Goal: Task Accomplishment & Management: Manage account settings

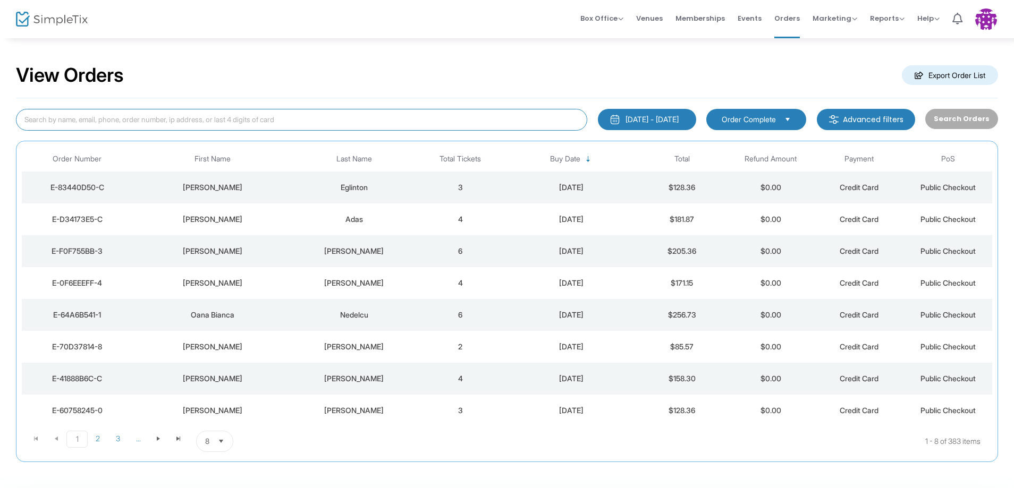
click at [375, 122] on input at bounding box center [301, 120] width 571 height 22
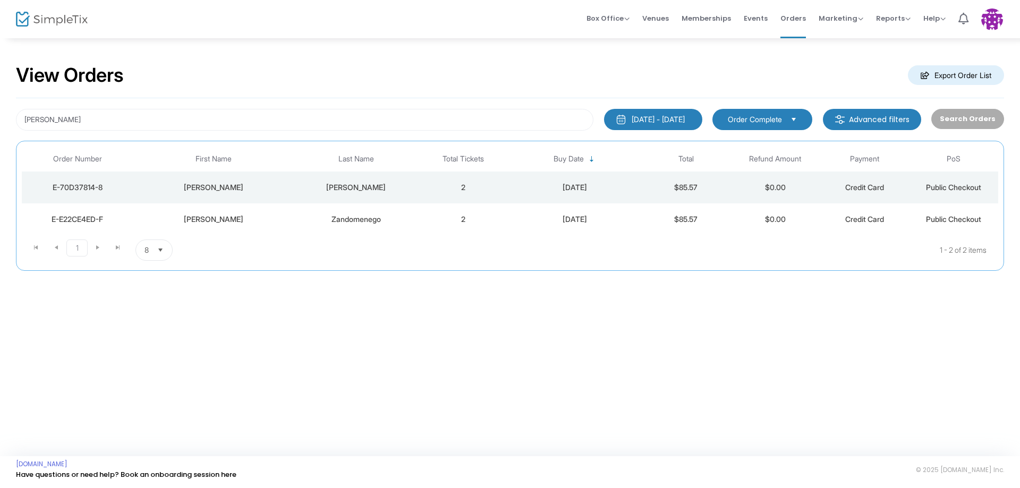
click at [286, 186] on div "Gina" at bounding box center [213, 187] width 155 height 11
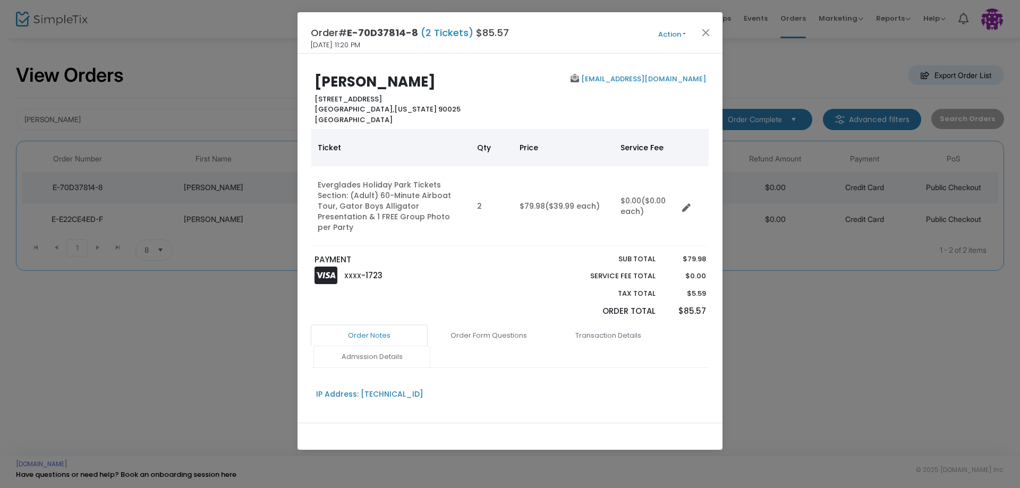
click at [381, 350] on link "Admission Details" at bounding box center [371, 357] width 117 height 22
click at [685, 37] on button "Action" at bounding box center [672, 35] width 64 height 12
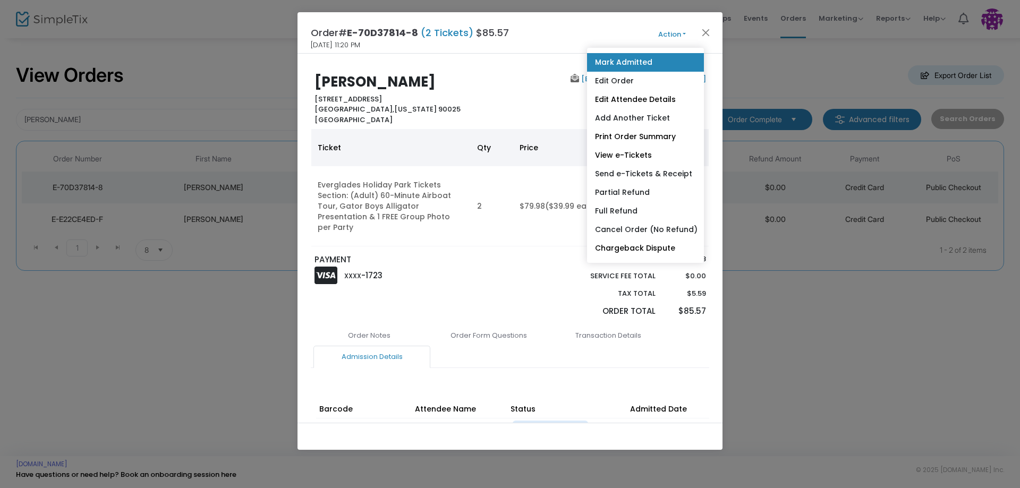
click at [635, 64] on link "Mark Admitted" at bounding box center [645, 62] width 117 height 19
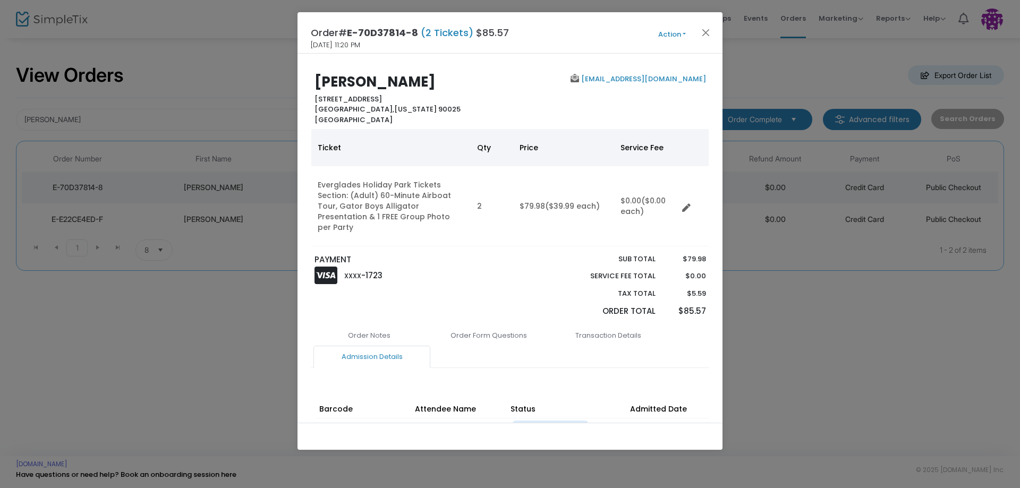
click at [462, 60] on div "Gina Vitori 1821 Purdue Ave, Los Angeles, CA West Los Angeles, California 90025…" at bounding box center [510, 238] width 425 height 369
click at [697, 35] on button "Action" at bounding box center [672, 35] width 64 height 12
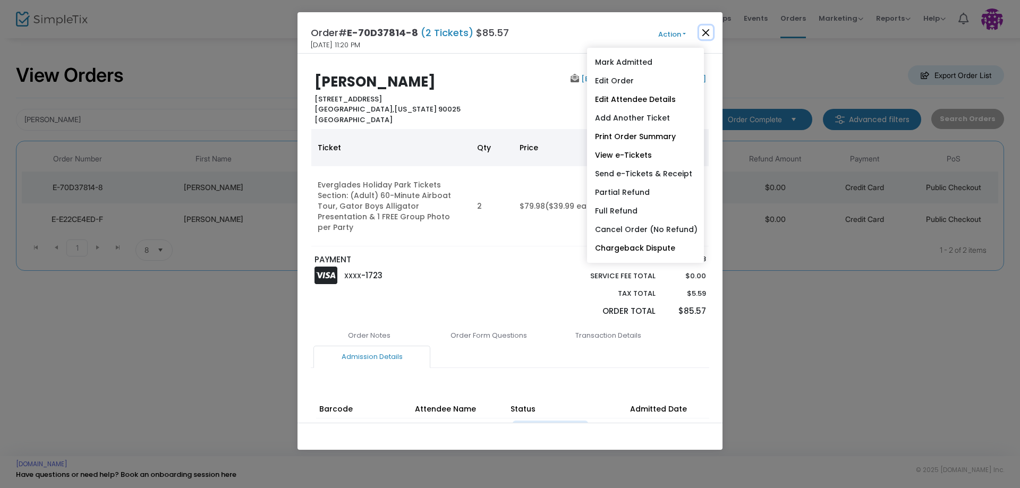
click at [708, 35] on button "Close" at bounding box center [706, 33] width 14 height 14
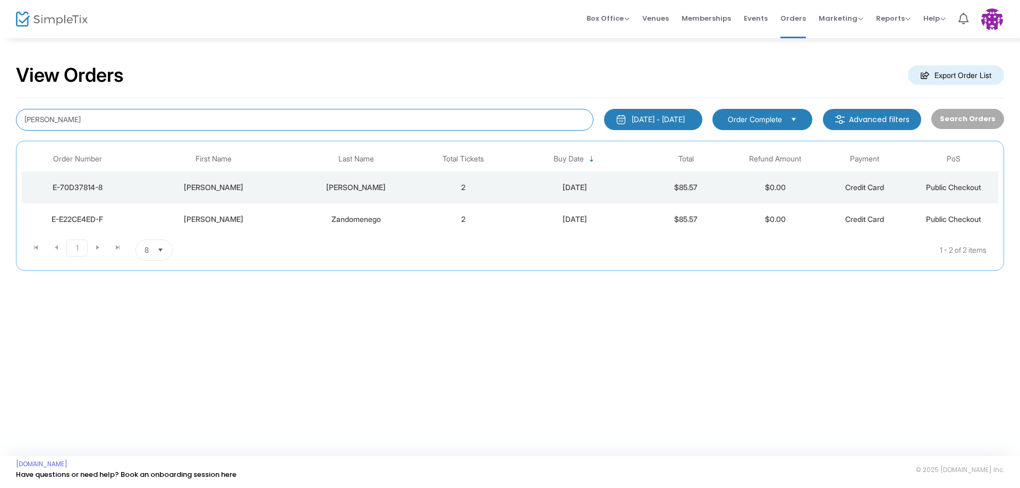
drag, startPoint x: 82, startPoint y: 121, endPoint x: 0, endPoint y: 122, distance: 81.8
click at [0, 122] on div "View Orders Export Order List Gina 9/14/2025 - 10/14/2025 Last 30 Days Today Ye…" at bounding box center [510, 172] width 1020 height 271
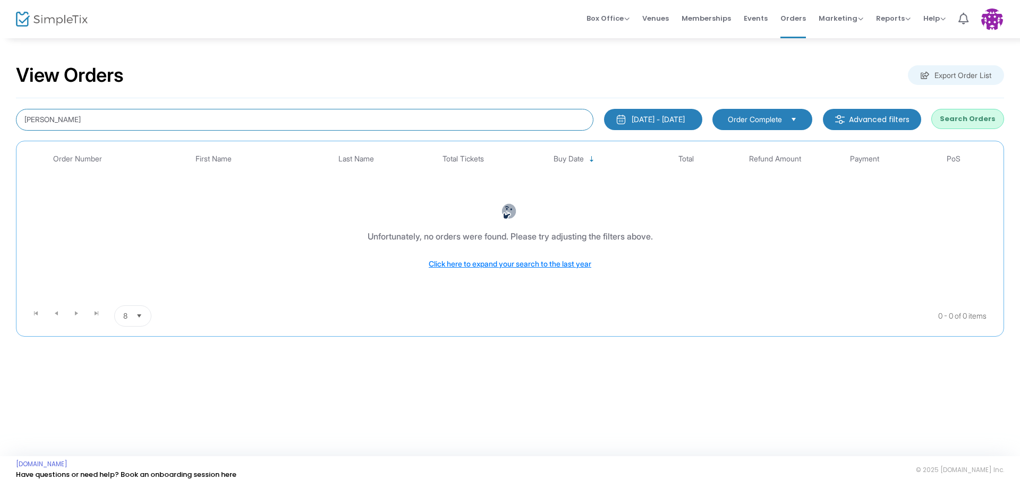
type input "Candee"
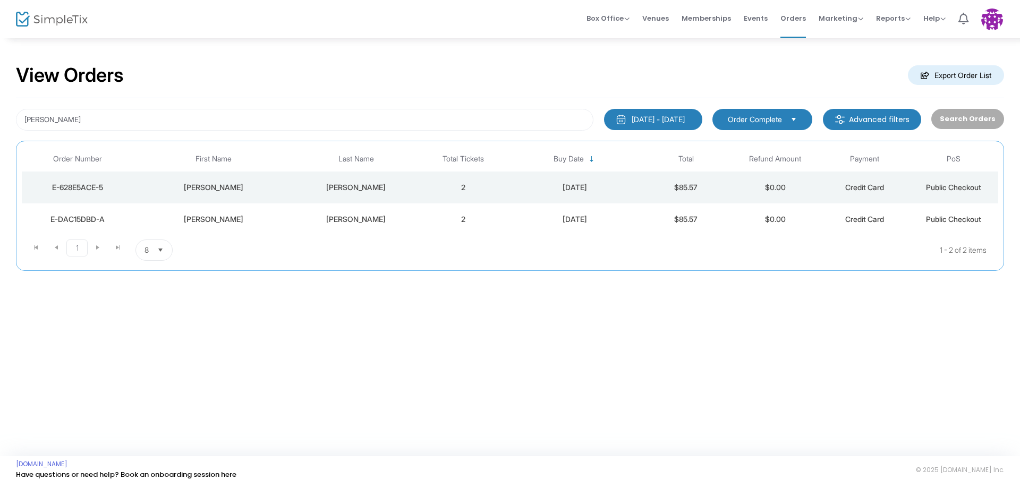
click at [310, 195] on td "SHEDRICK" at bounding box center [356, 188] width 125 height 32
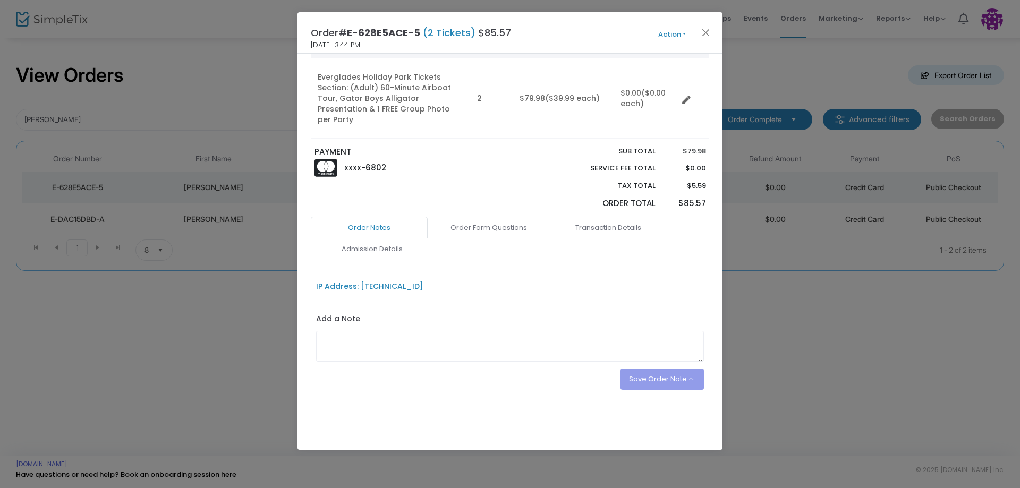
scroll to position [112, 0]
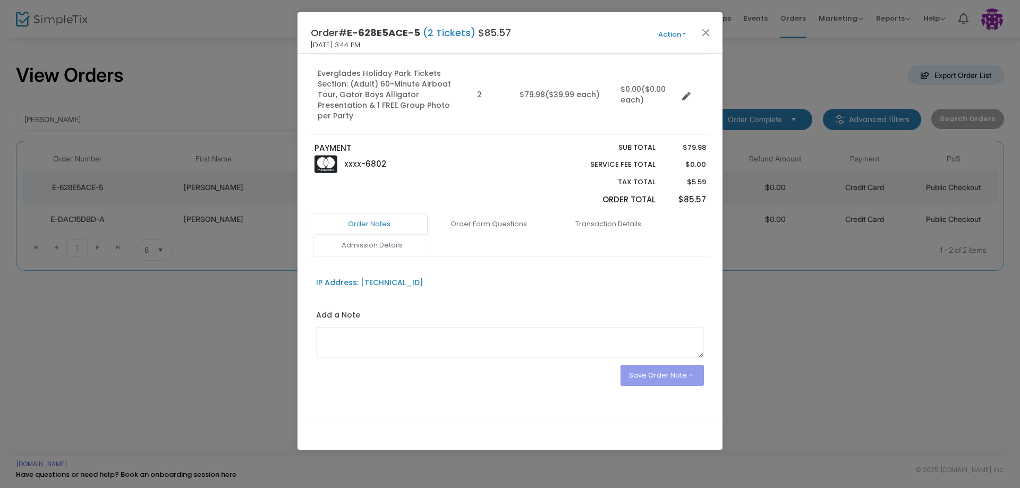
click at [385, 237] on link "Admission Details" at bounding box center [371, 245] width 117 height 22
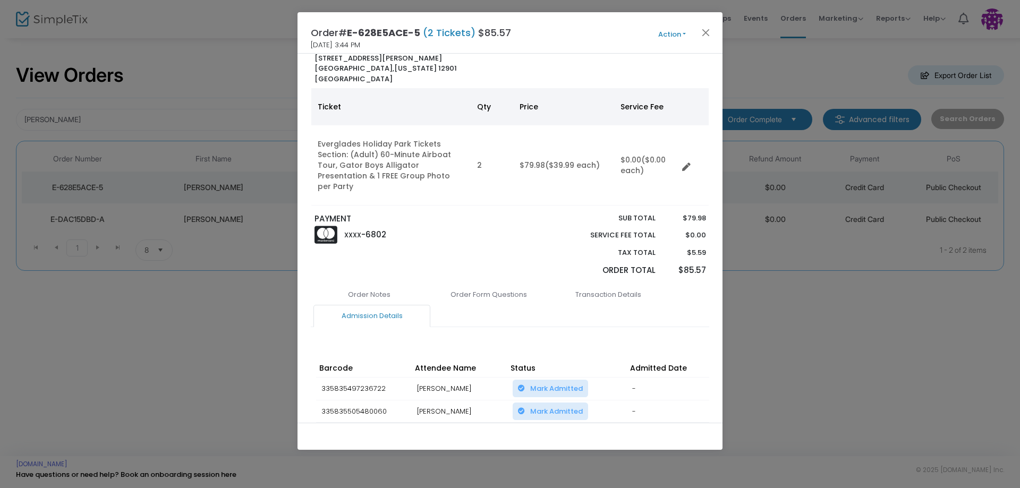
scroll to position [0, 0]
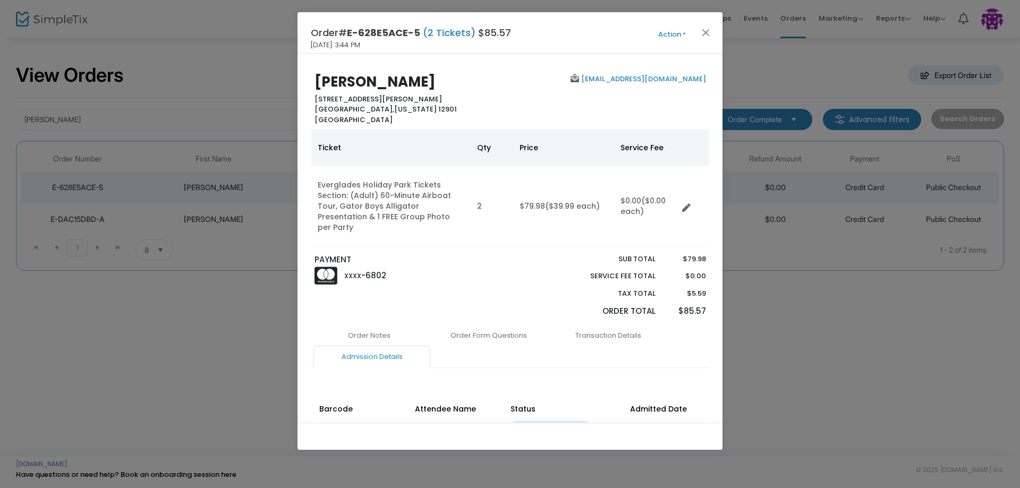
click at [674, 39] on button "Action" at bounding box center [672, 35] width 64 height 12
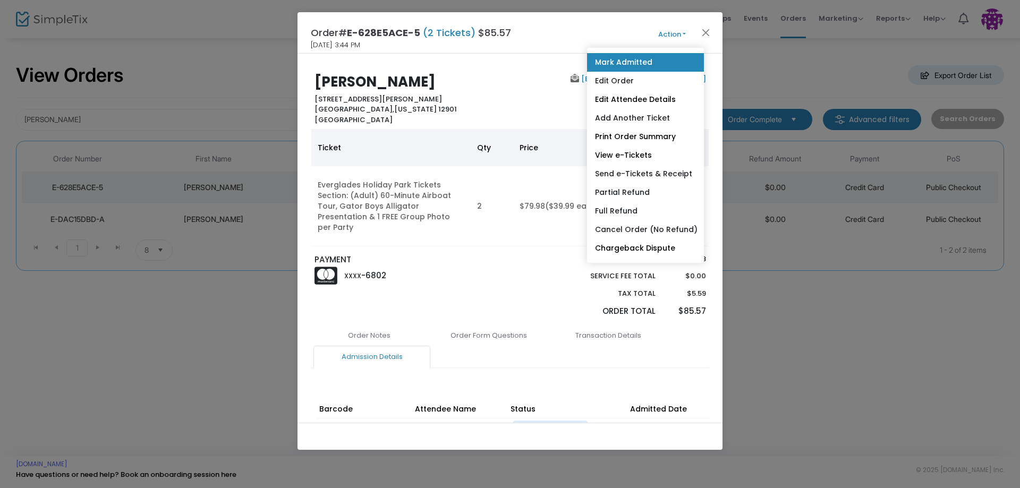
click at [653, 59] on link "Mark Admitted" at bounding box center [645, 62] width 117 height 19
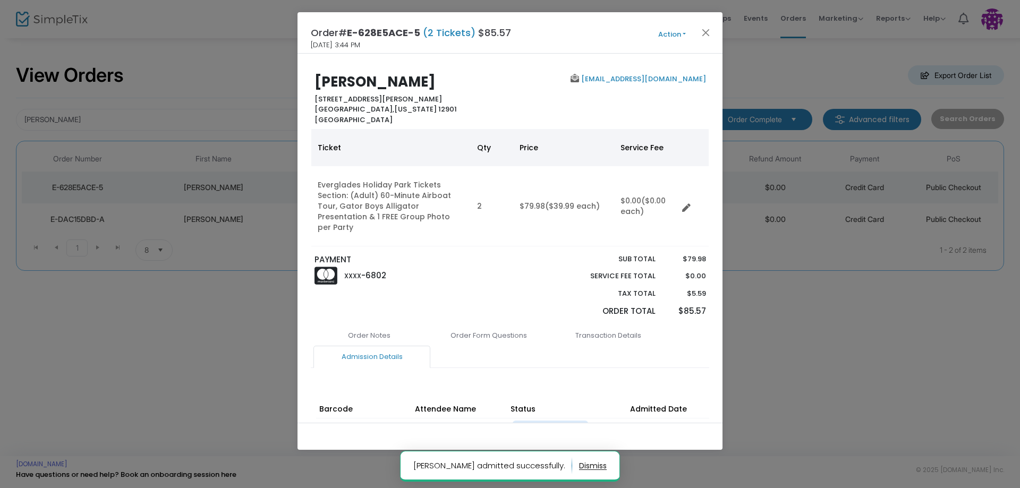
click at [474, 88] on h2 "CANDEE SHEDRICK" at bounding box center [410, 82] width 191 height 16
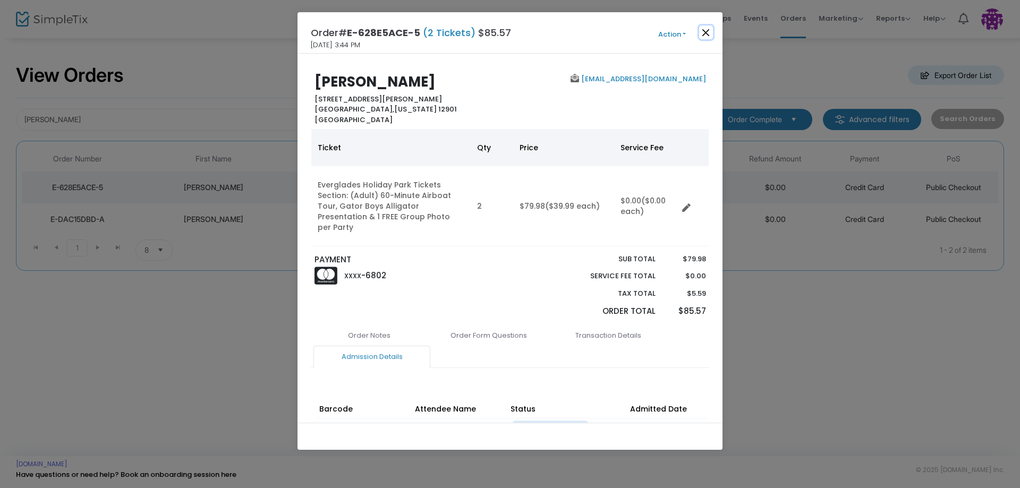
click at [709, 32] on button "Close" at bounding box center [706, 33] width 14 height 14
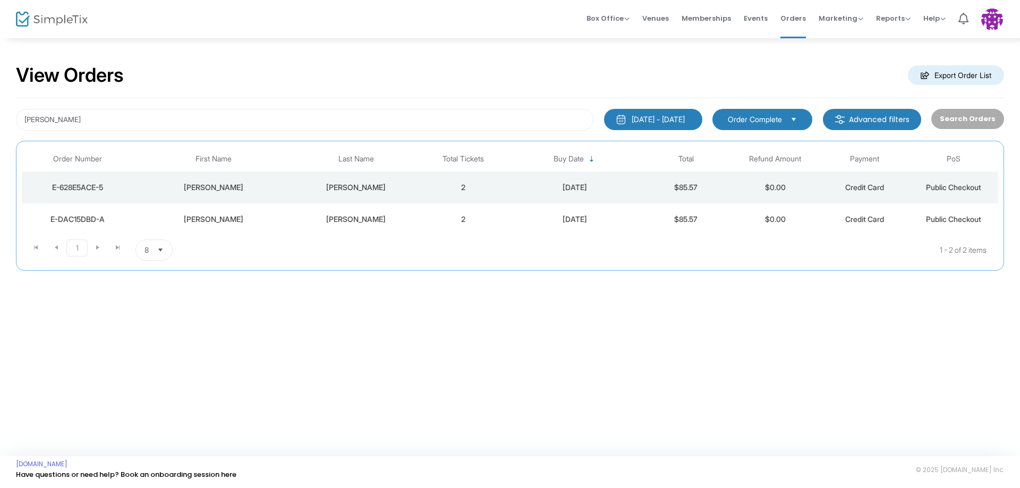
click at [379, 219] on div "Shedrick" at bounding box center [356, 219] width 120 height 11
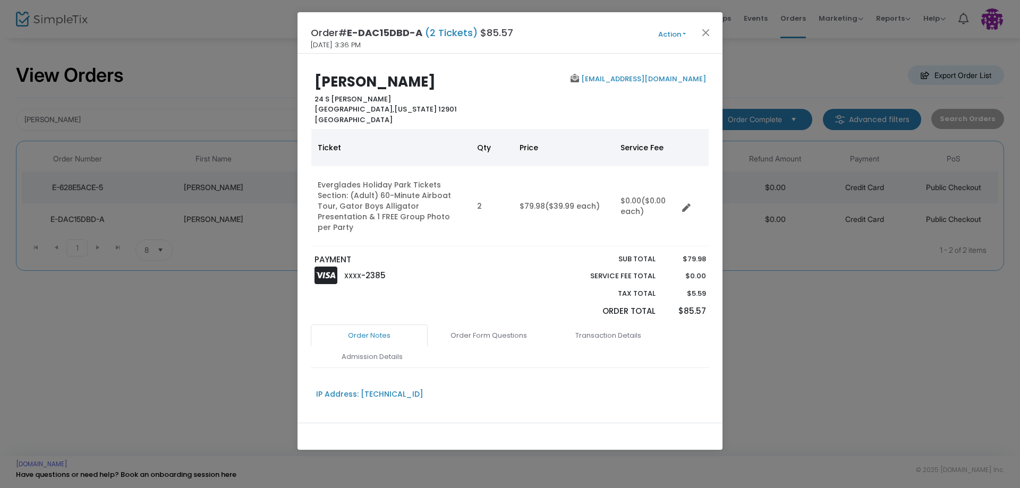
click at [668, 31] on button "Action" at bounding box center [672, 35] width 64 height 12
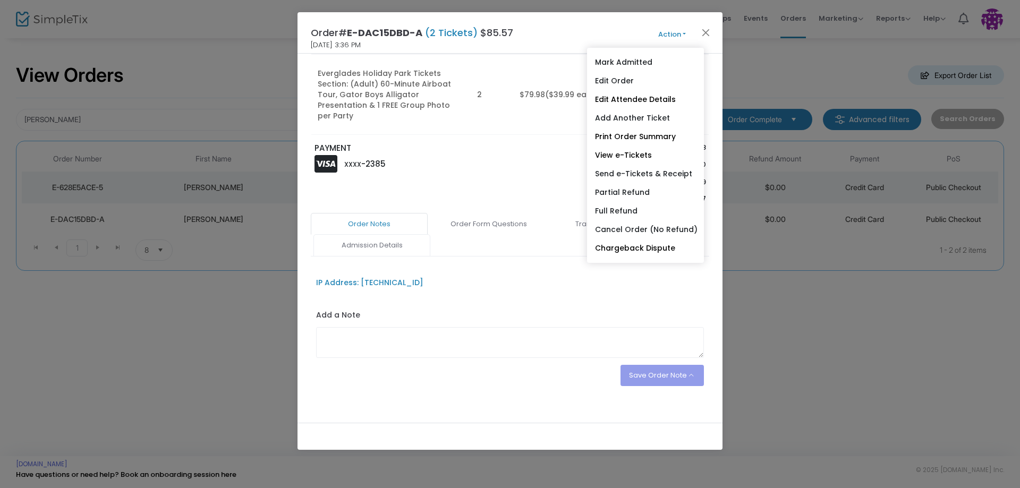
click at [377, 234] on link "Admission Details" at bounding box center [371, 245] width 117 height 22
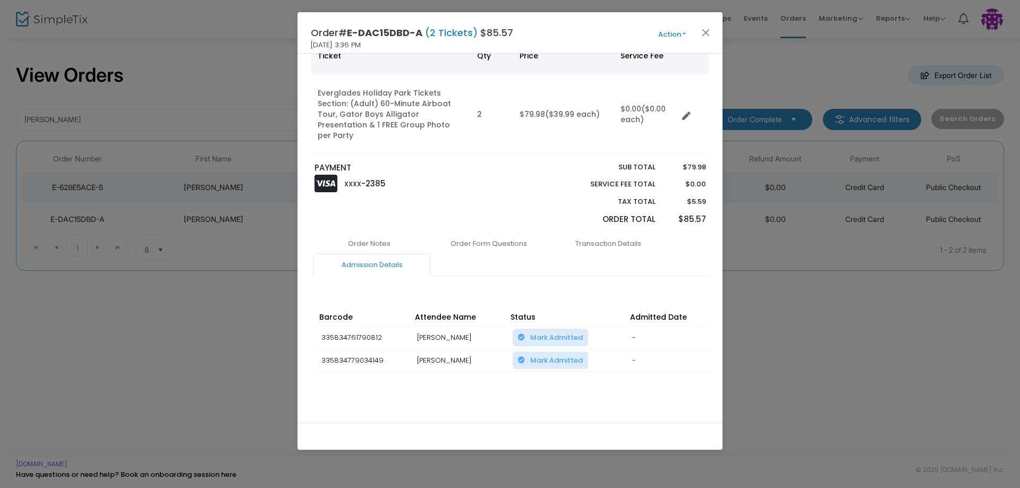
click at [660, 36] on button "Action" at bounding box center [672, 35] width 64 height 12
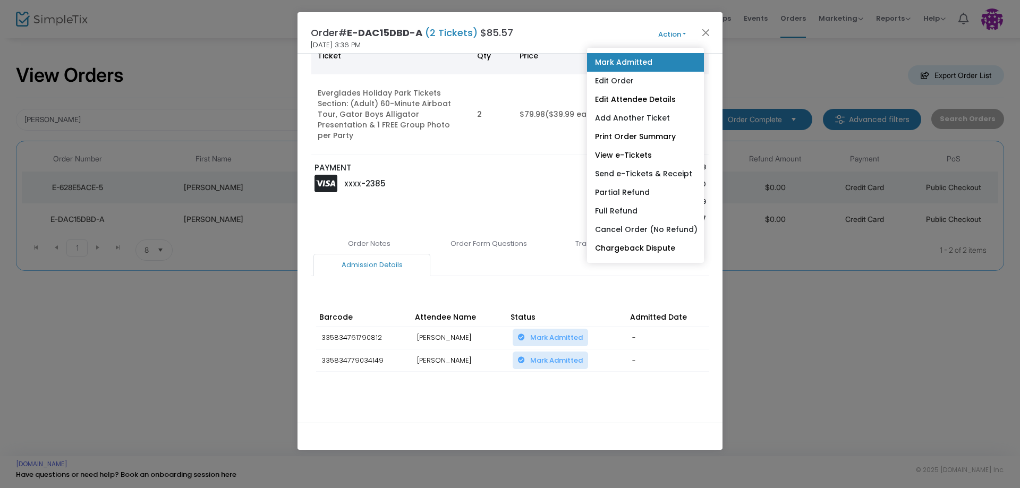
click at [655, 62] on link "Mark Admitted" at bounding box center [645, 62] width 117 height 19
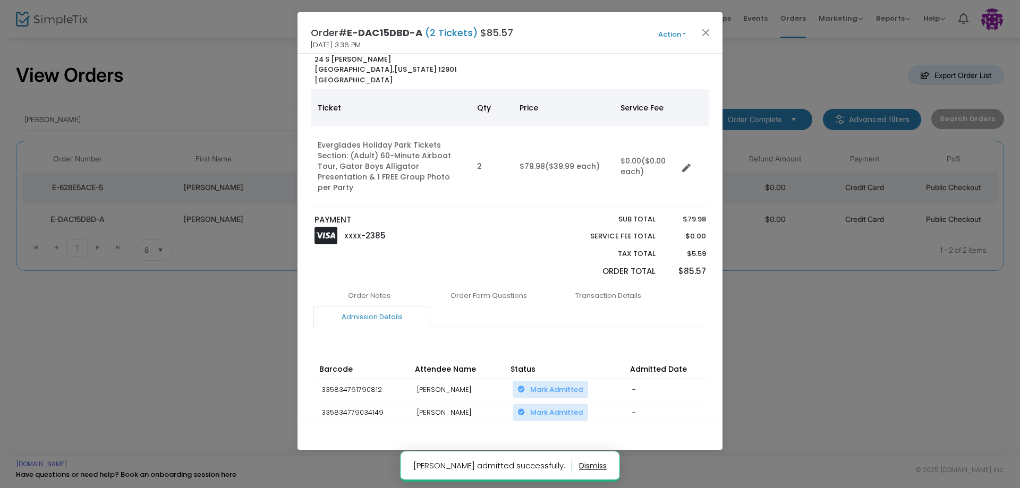
scroll to position [0, 0]
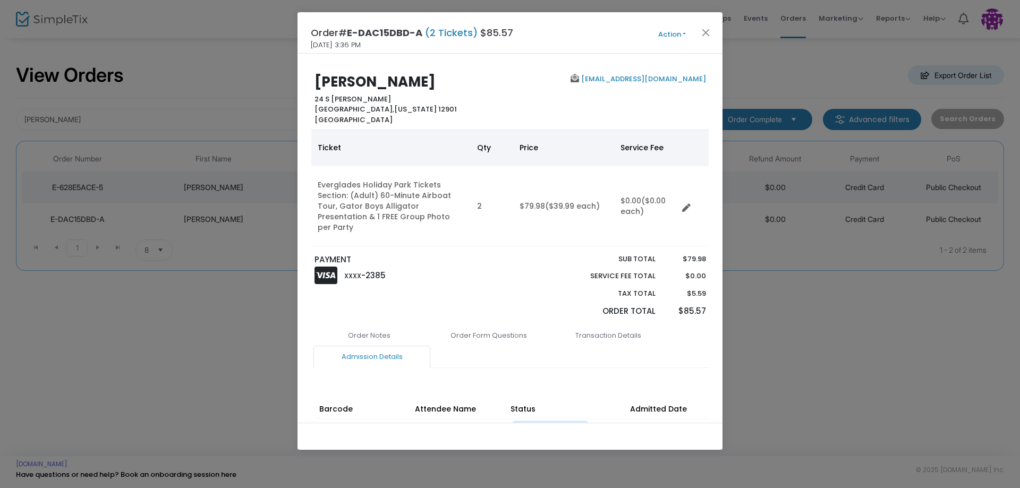
click at [714, 37] on span "Action Mark Admitted Edit Order Edit Attendee Details Add Another Ticket Print …" at bounding box center [691, 33] width 61 height 12
click at [708, 31] on button "Close" at bounding box center [706, 33] width 14 height 14
